Goal: Transaction & Acquisition: Obtain resource

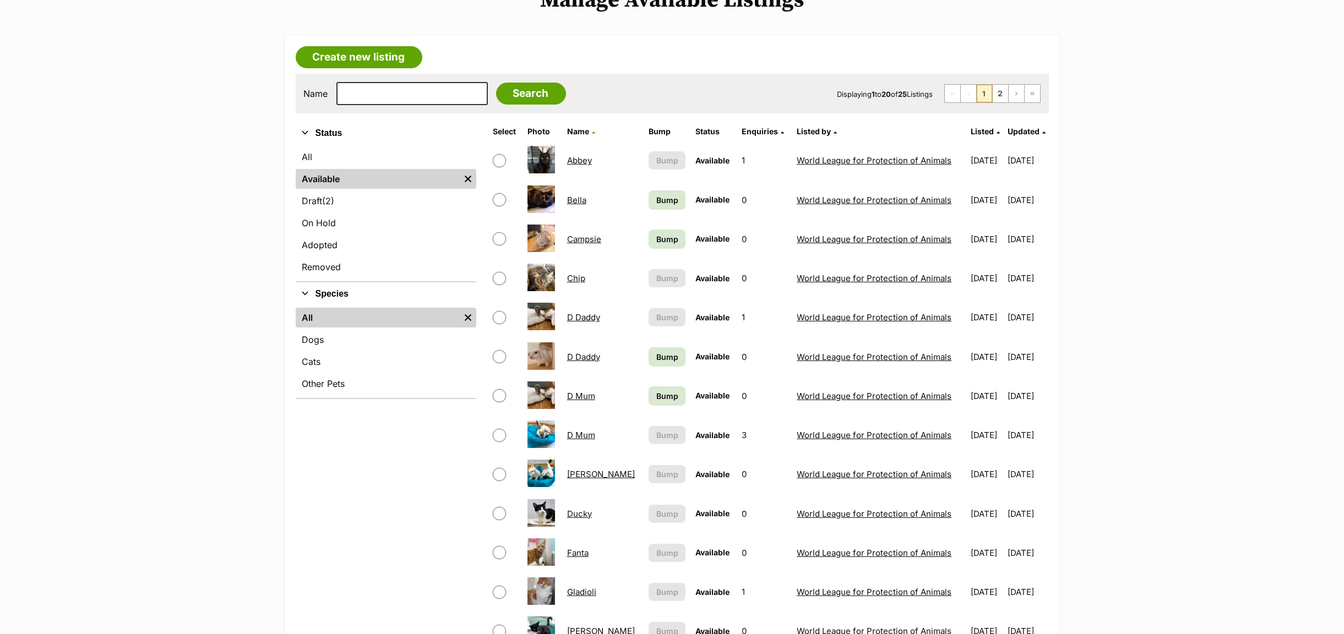
scroll to position [662, 0]
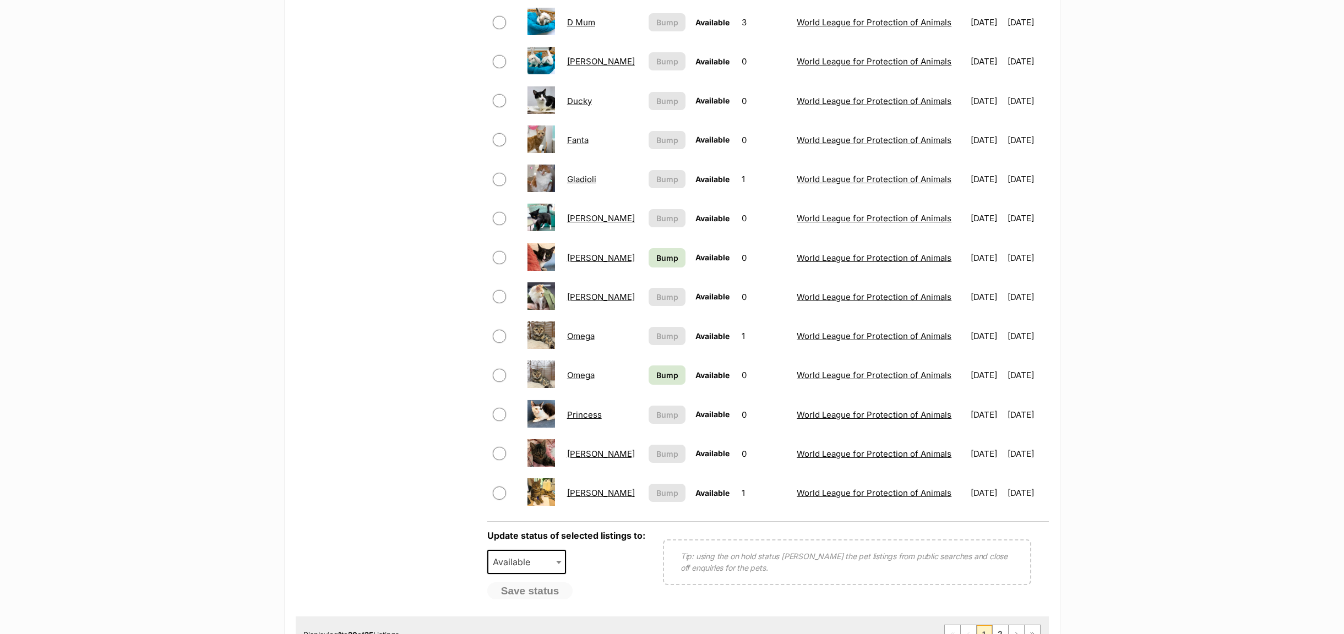
click at [547, 291] on img at bounding box center [541, 296] width 28 height 28
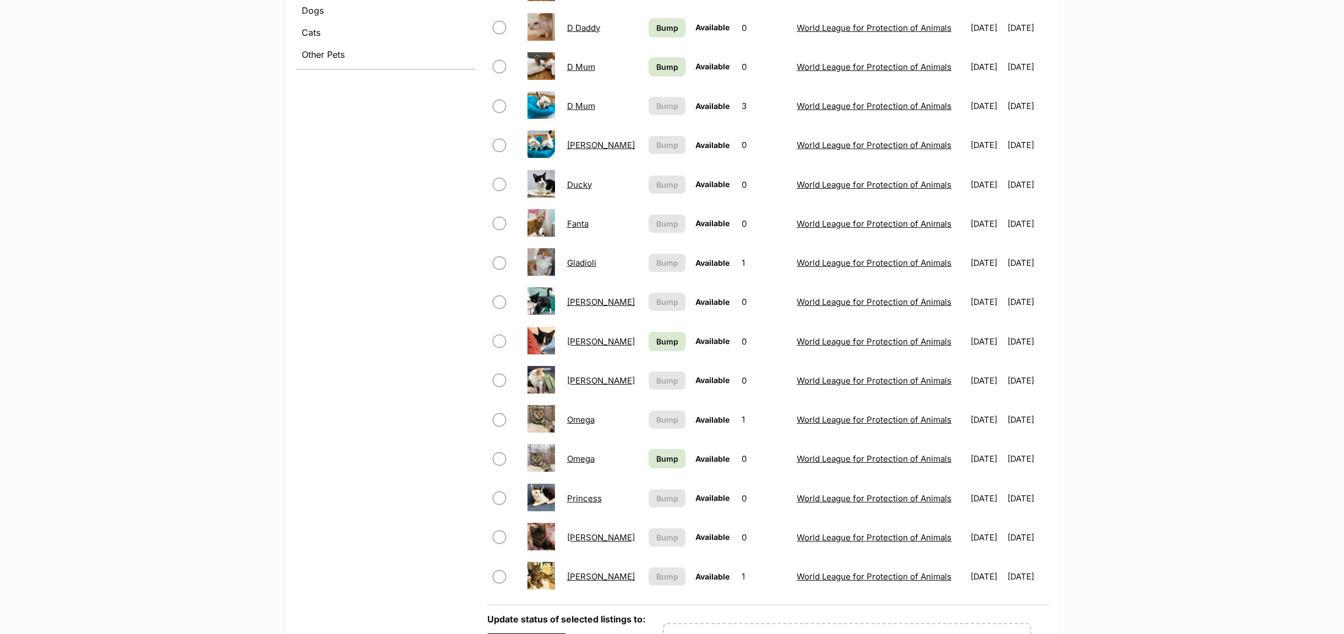
click at [579, 386] on link "[PERSON_NAME]" at bounding box center [601, 381] width 68 height 10
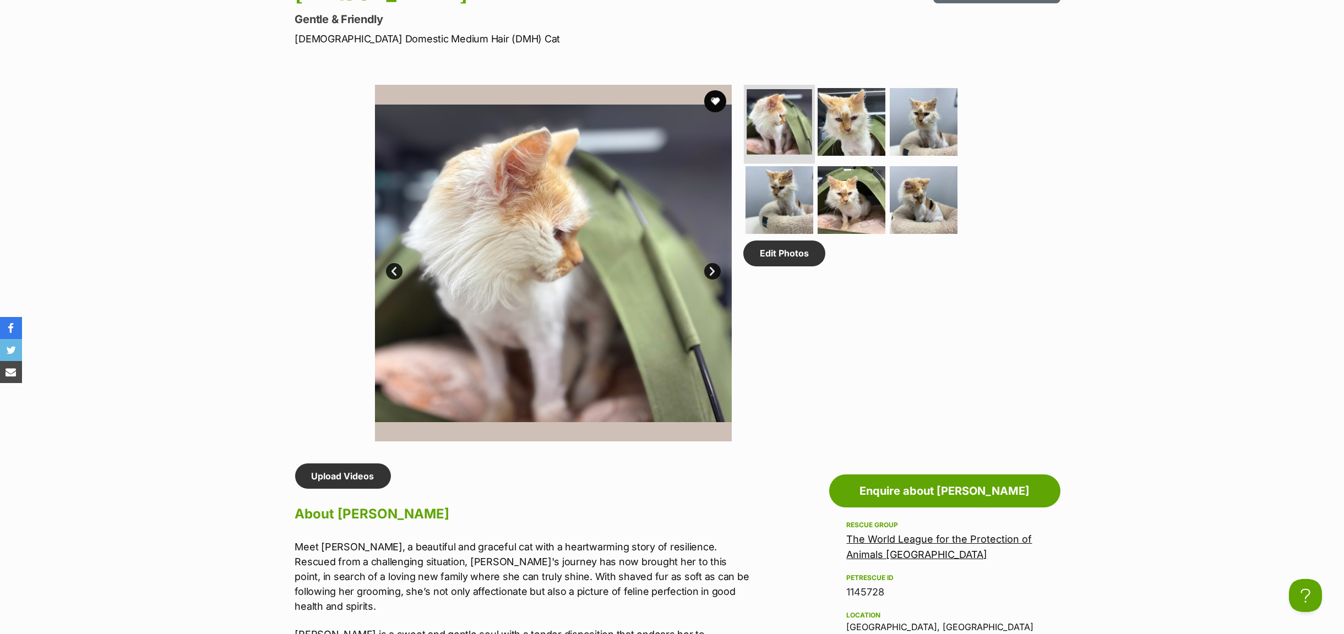
click at [770, 127] on img at bounding box center [780, 122] width 66 height 66
click at [712, 270] on link "Next" at bounding box center [712, 271] width 17 height 17
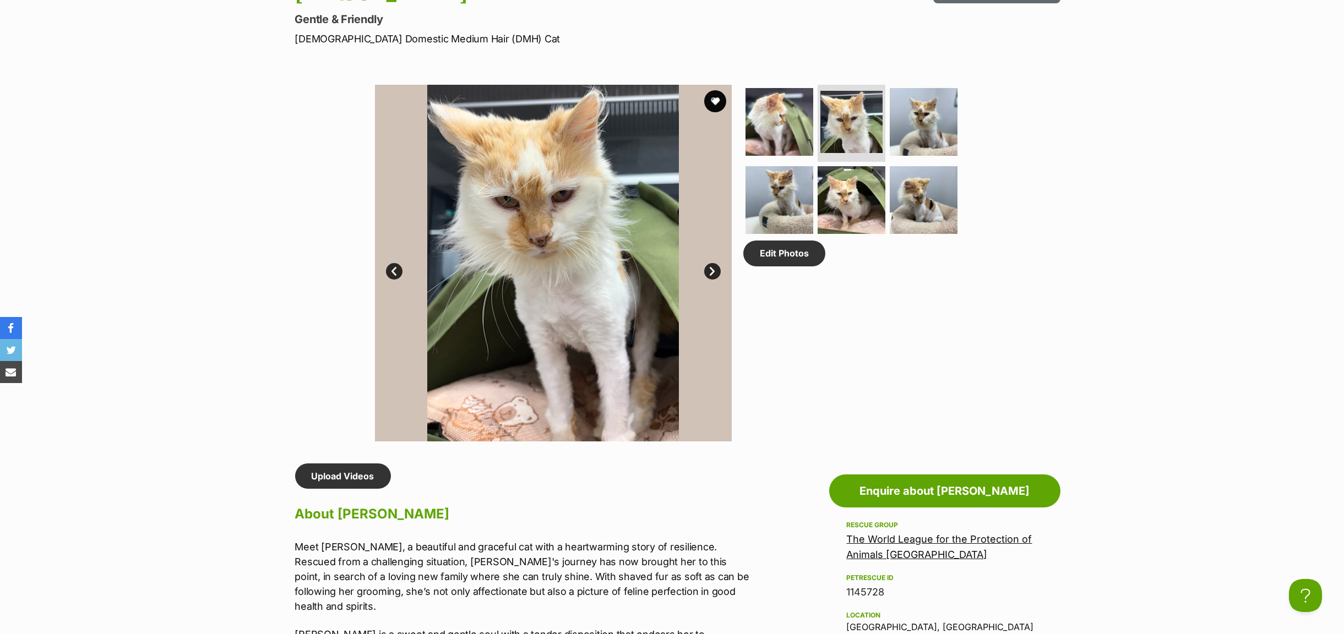
click at [712, 270] on link "Next" at bounding box center [712, 271] width 17 height 17
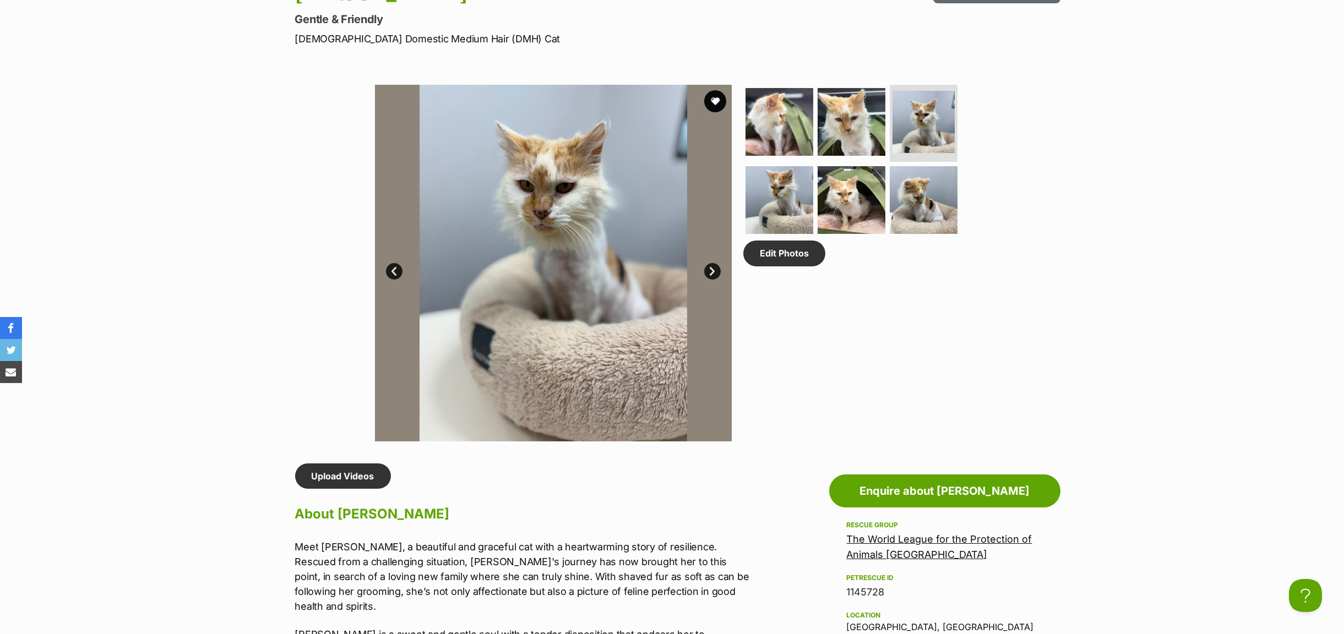
click at [712, 270] on link "Next" at bounding box center [712, 271] width 17 height 17
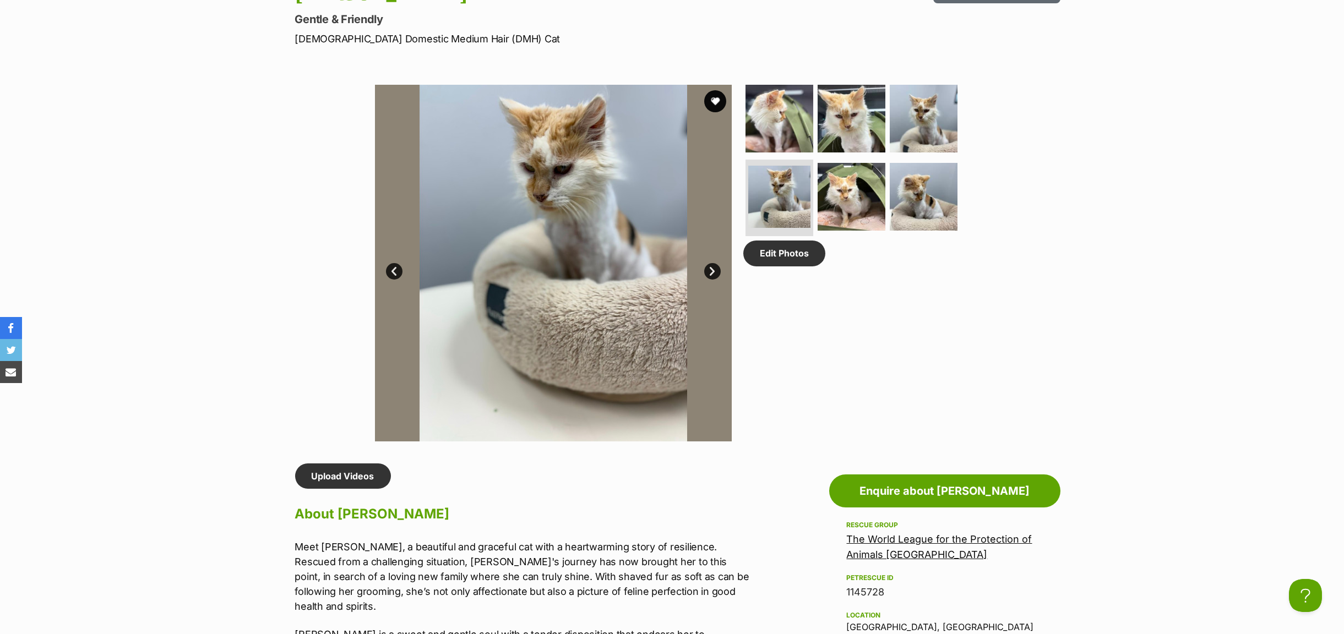
click at [712, 270] on link "Next" at bounding box center [712, 271] width 17 height 17
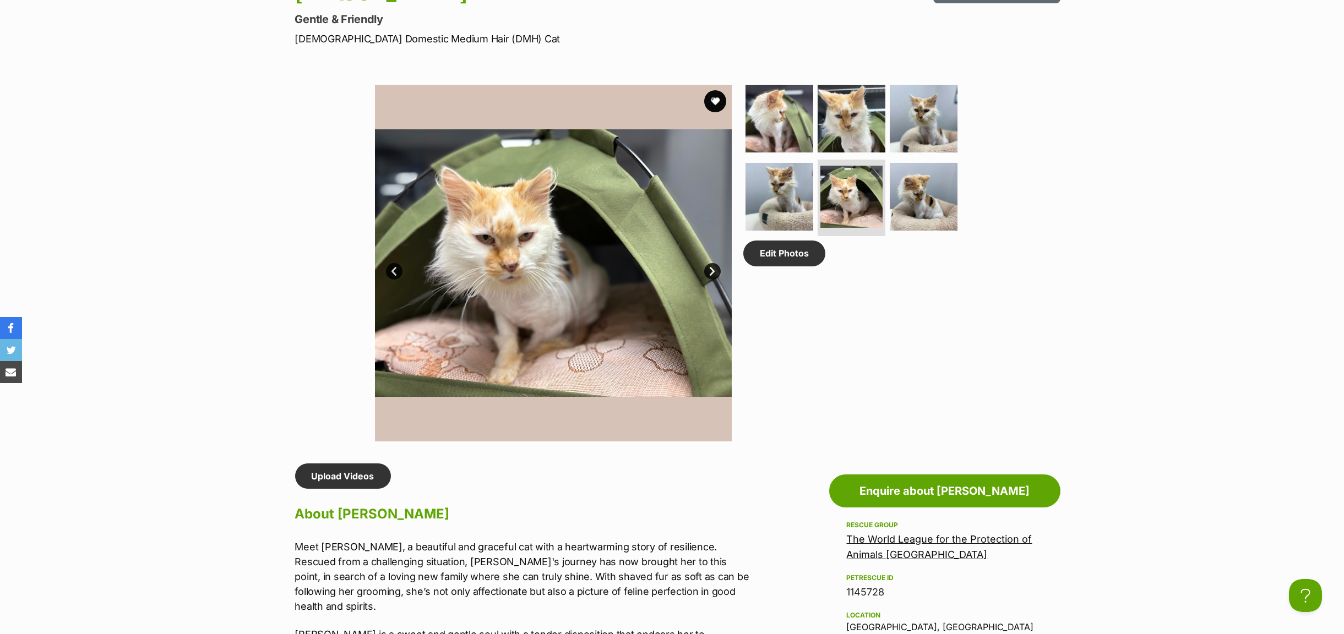
click at [712, 270] on link "Next" at bounding box center [712, 271] width 17 height 17
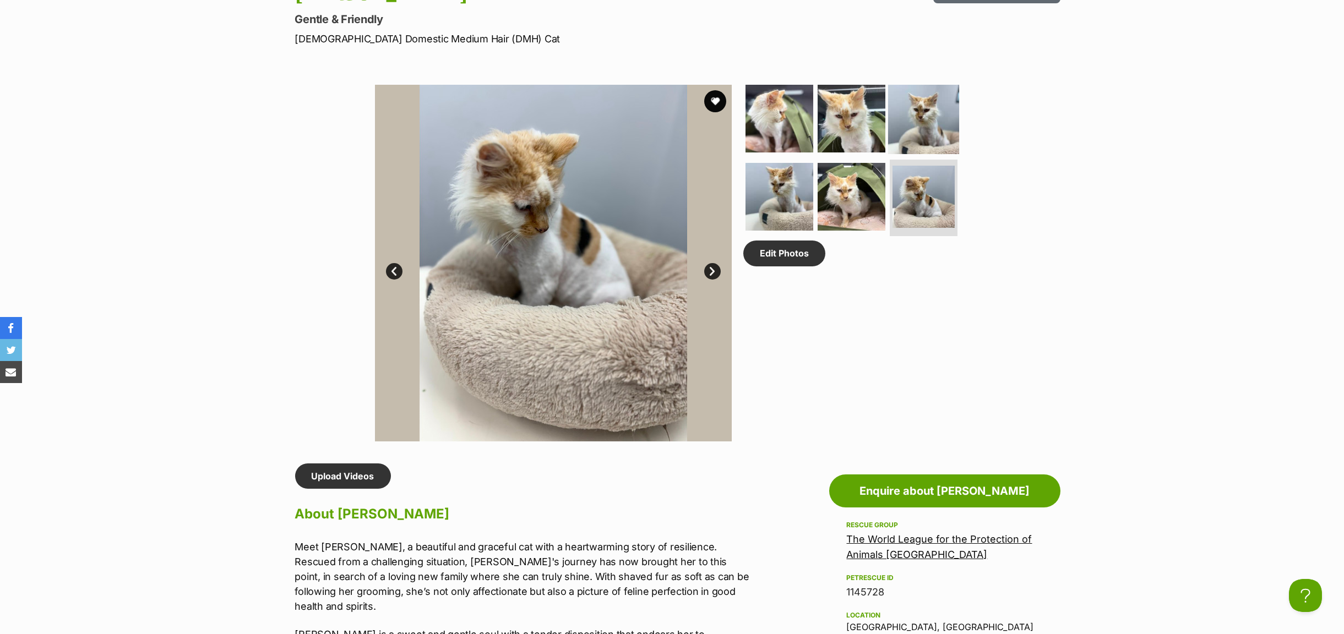
click at [917, 103] on img at bounding box center [923, 118] width 71 height 71
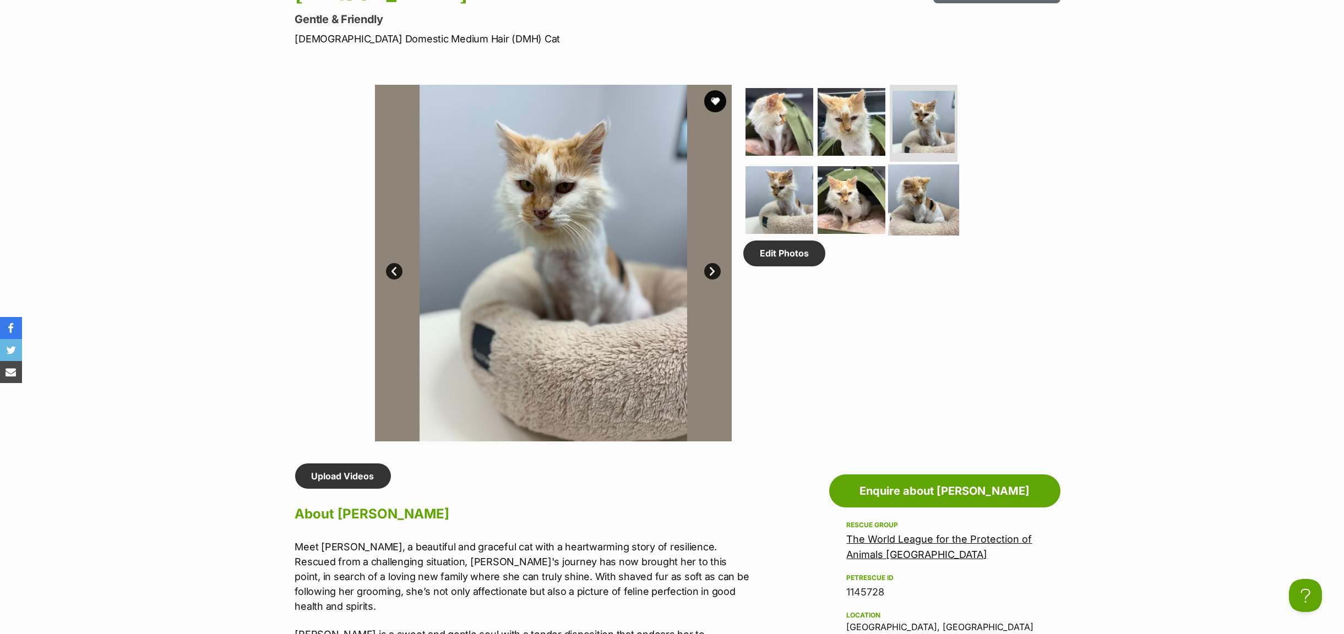
click at [929, 196] on img at bounding box center [923, 199] width 71 height 71
